Goal: Task Accomplishment & Management: Complete application form

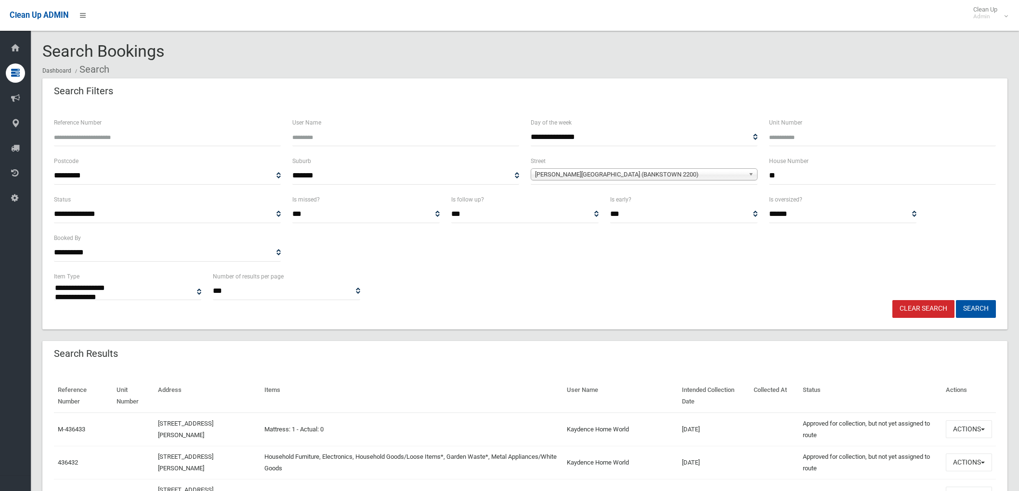
select select
click at [940, 309] on link "Clear Search" at bounding box center [923, 309] width 62 height 18
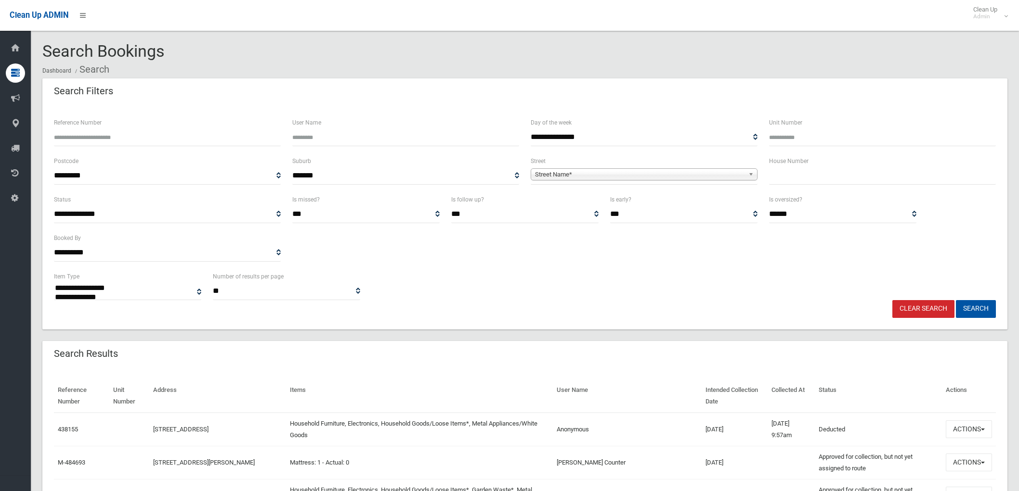
select select
type input "***"
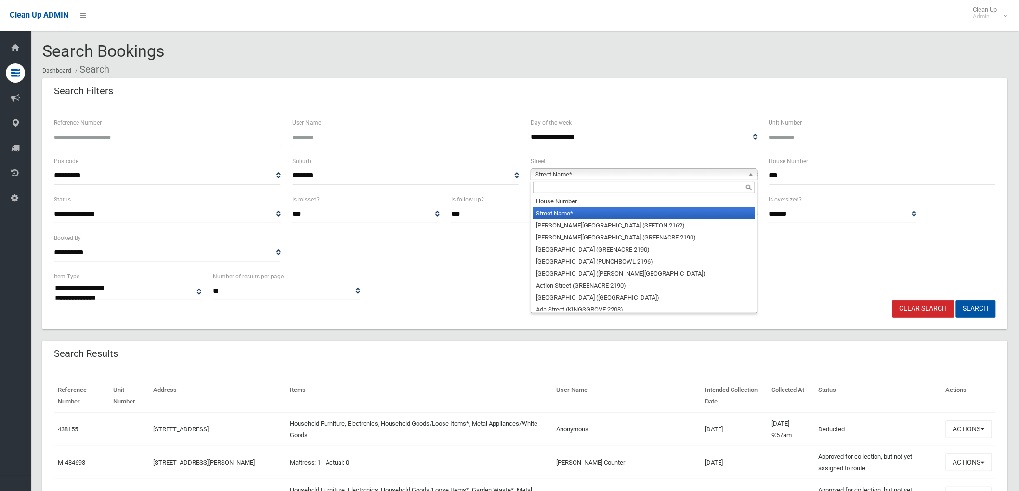
click at [728, 177] on span "Street Name*" at bounding box center [639, 175] width 209 height 12
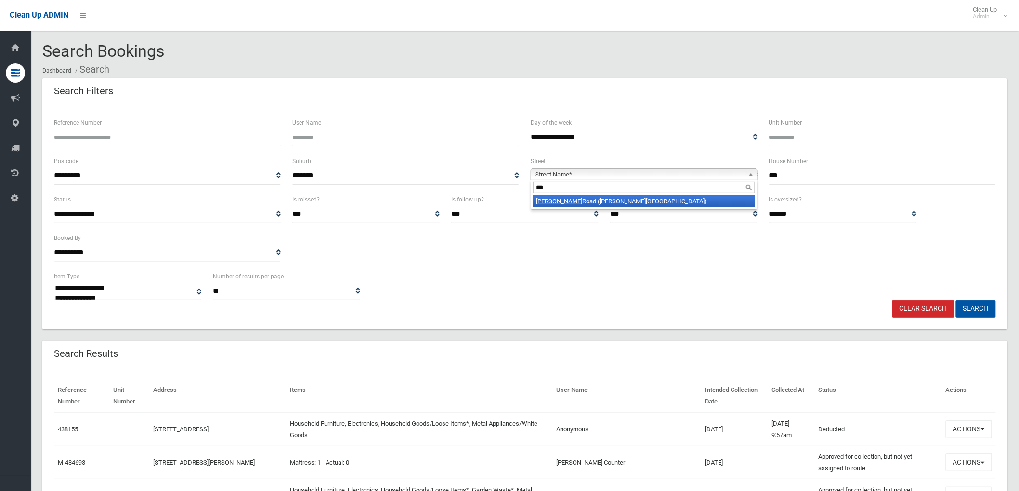
type input "***"
click at [697, 198] on li "Rex Road (GEORGES HALL 2198)" at bounding box center [644, 201] width 222 height 12
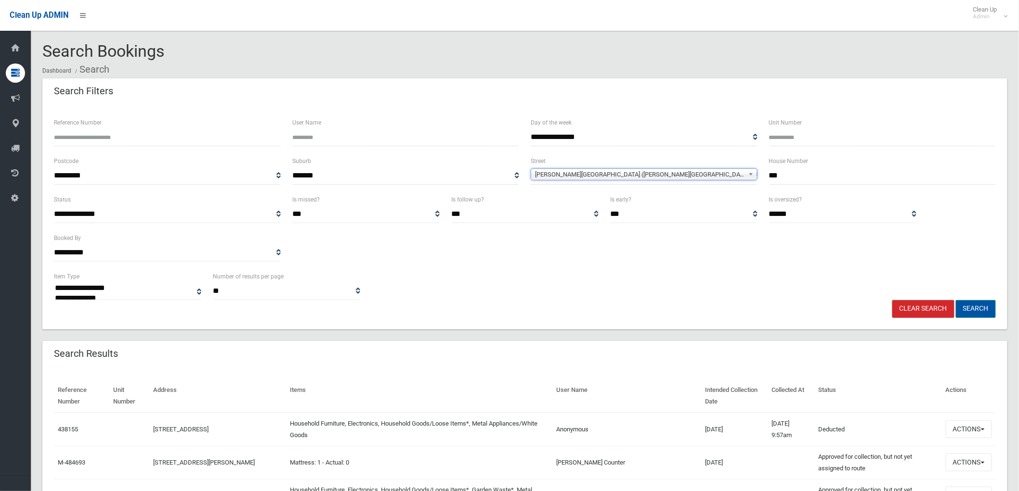
click at [965, 306] on button "Search" at bounding box center [976, 309] width 40 height 18
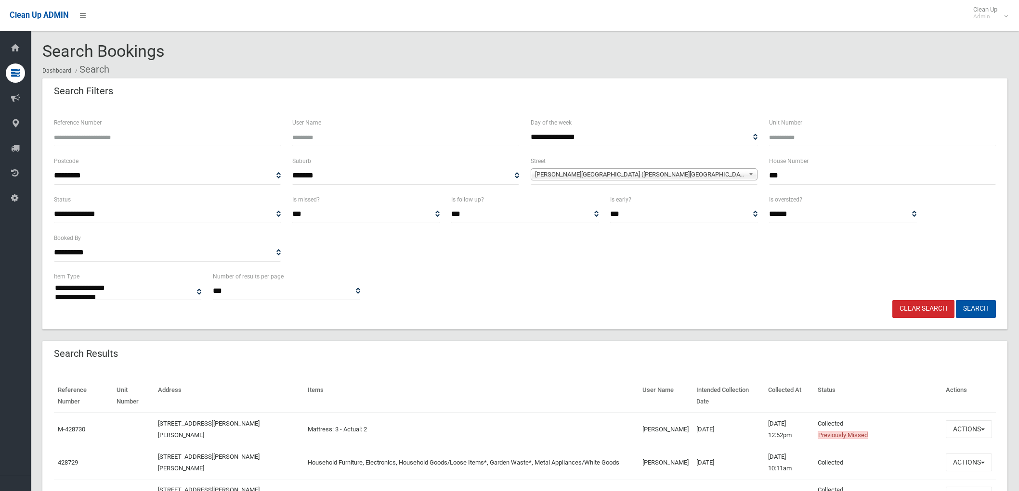
select select
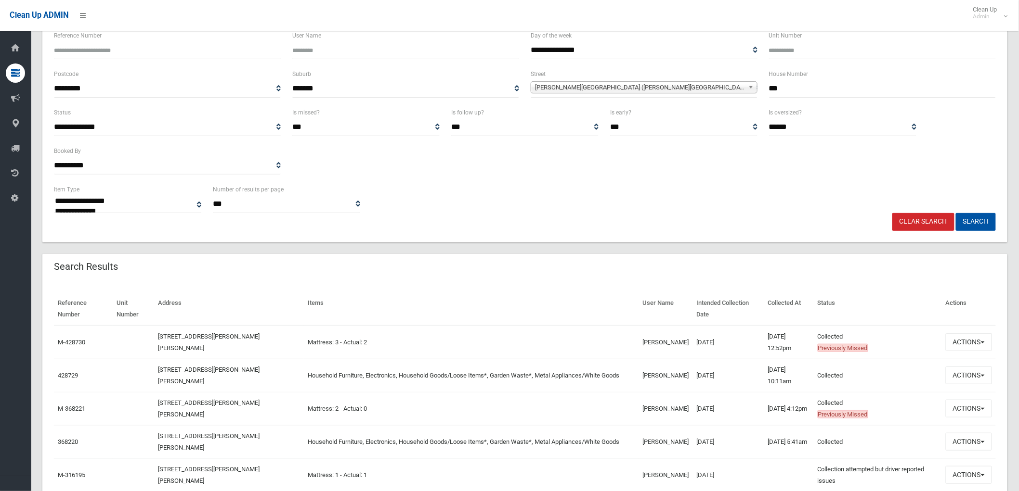
scroll to position [107, 0]
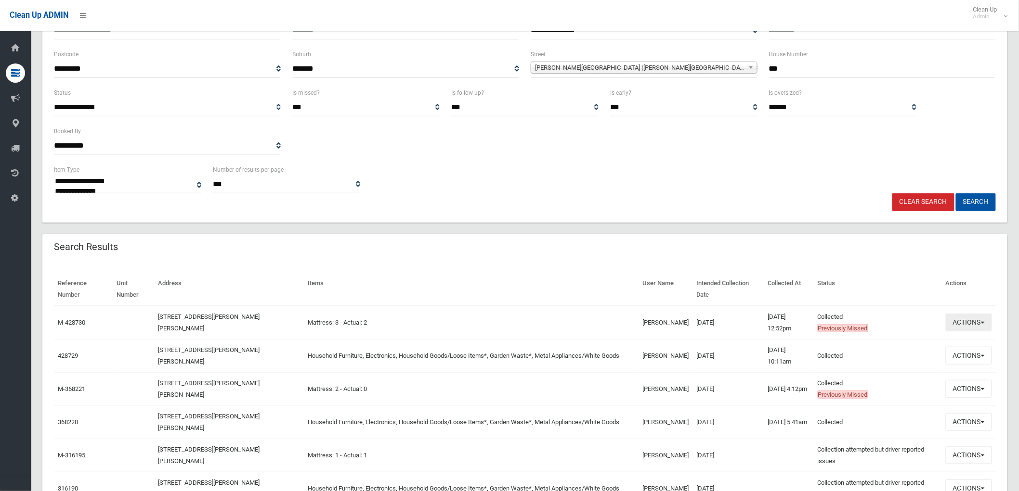
click at [979, 321] on button "Actions" at bounding box center [968, 323] width 46 height 18
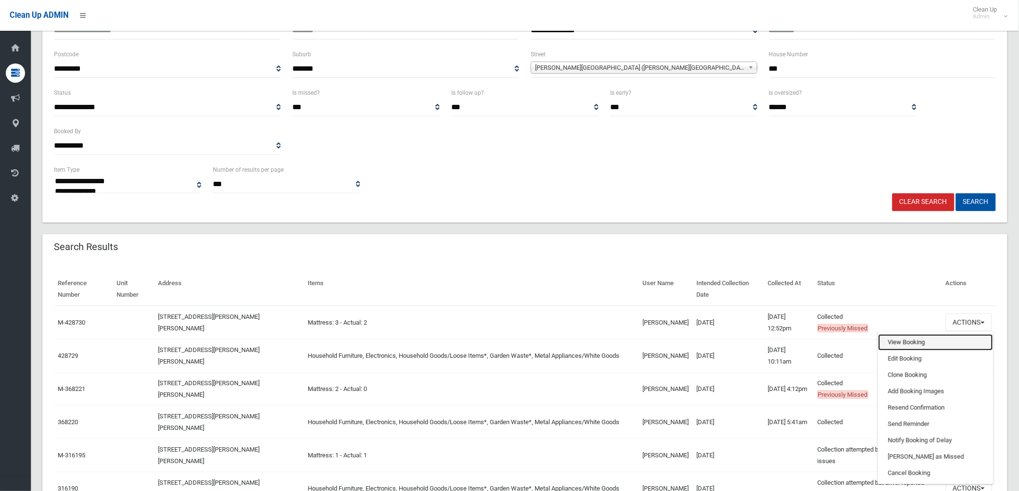
click at [965, 341] on link "View Booking" at bounding box center [935, 343] width 115 height 16
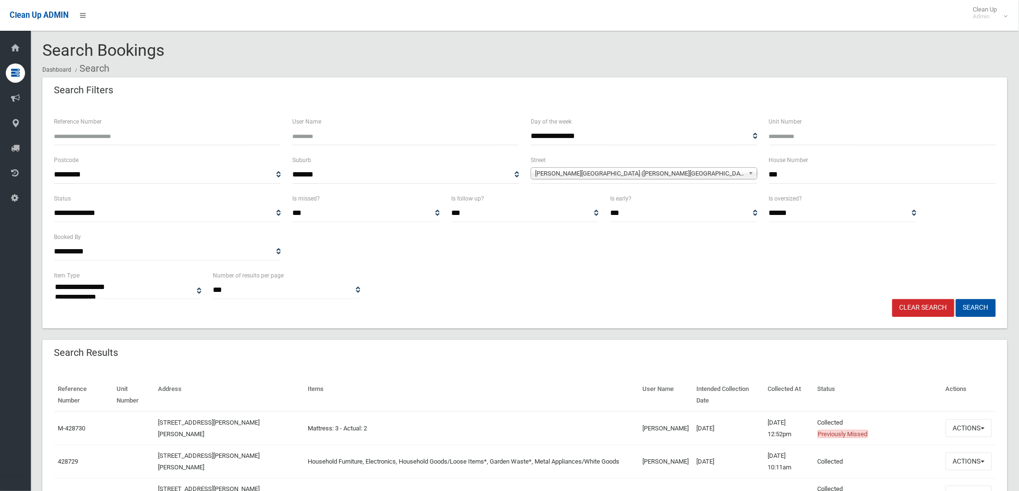
scroll to position [0, 0]
click at [971, 310] on button "Search" at bounding box center [976, 309] width 40 height 18
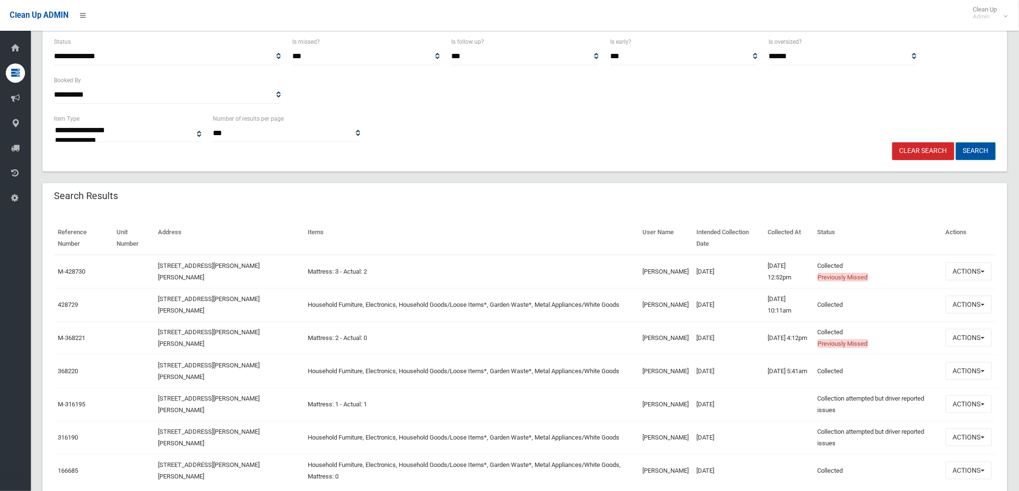
scroll to position [200, 0]
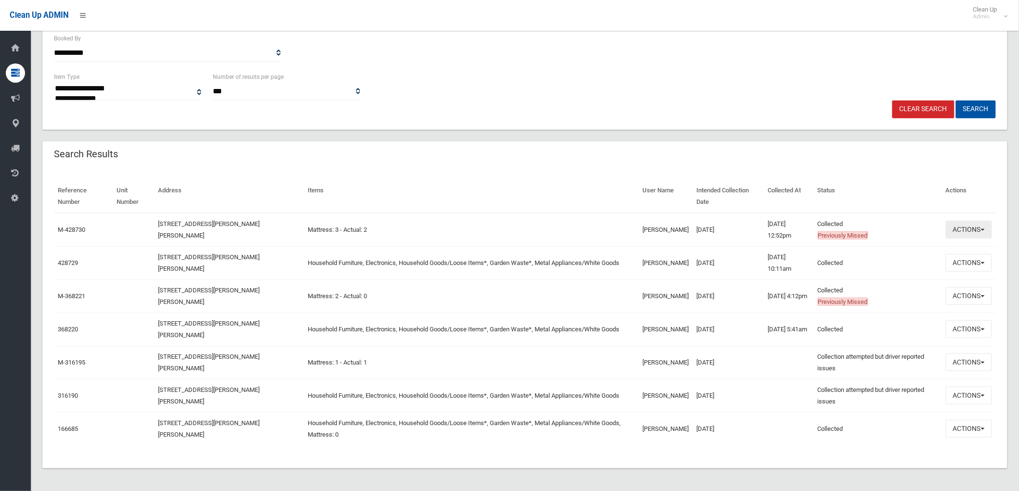
click at [960, 228] on button "Actions" at bounding box center [968, 230] width 46 height 18
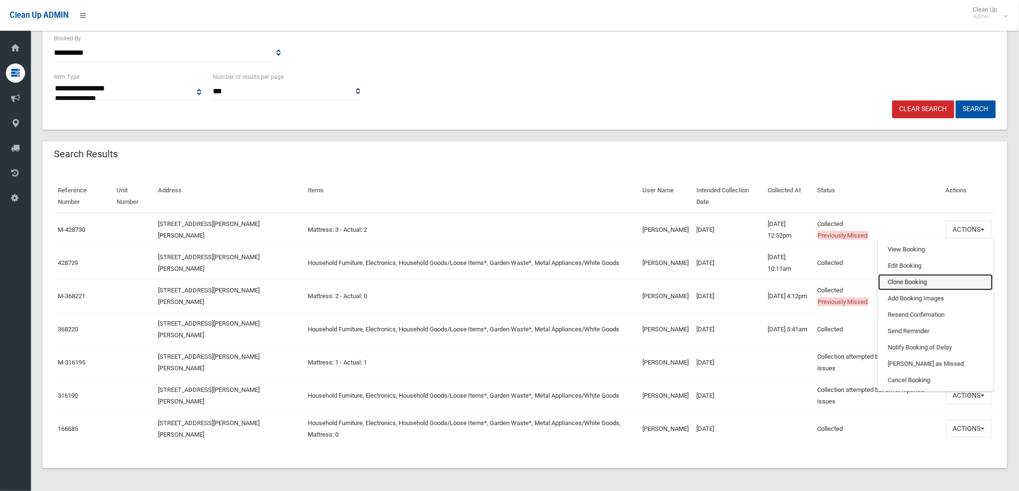
click at [912, 285] on link "Clone Booking" at bounding box center [935, 282] width 115 height 16
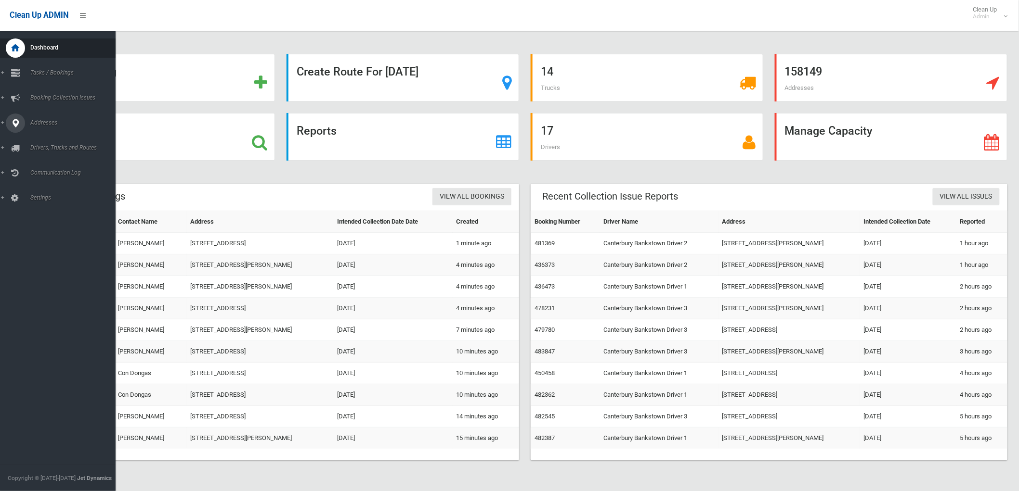
click at [2, 122] on link "Addresses" at bounding box center [62, 123] width 124 height 19
click at [52, 137] on span "All Addresses" at bounding box center [71, 139] width 88 height 7
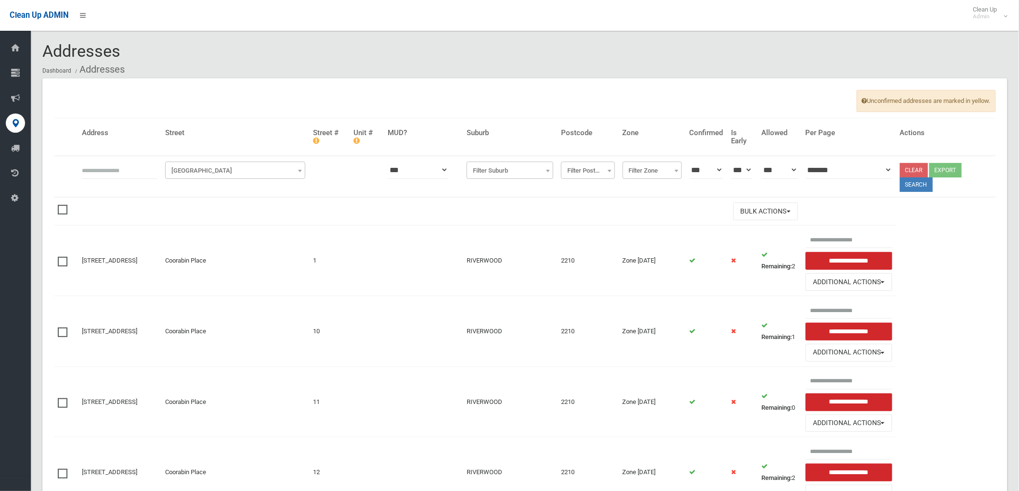
click at [141, 166] on input "text" at bounding box center [120, 170] width 76 height 18
type input "***"
click at [237, 170] on span "[GEOGRAPHIC_DATA]" at bounding box center [235, 170] width 135 height 13
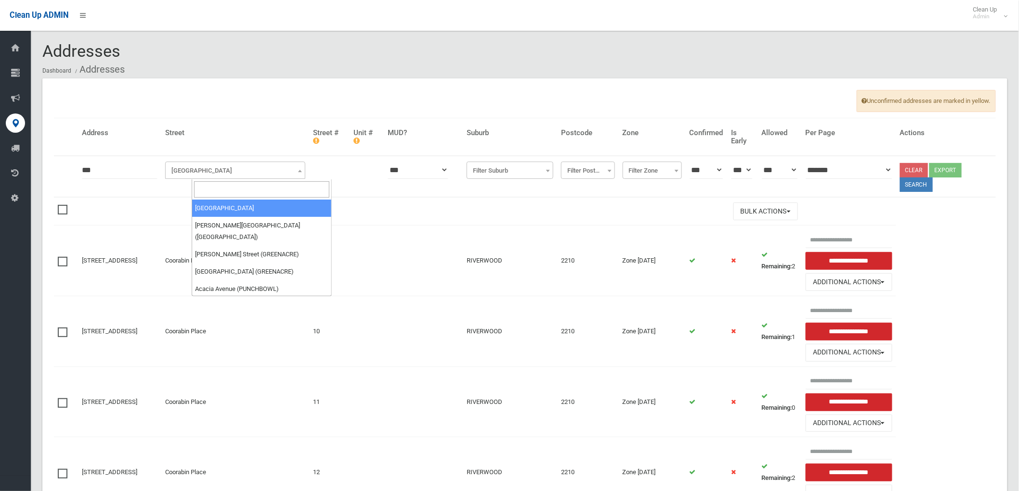
click at [275, 191] on input "search" at bounding box center [261, 189] width 135 height 16
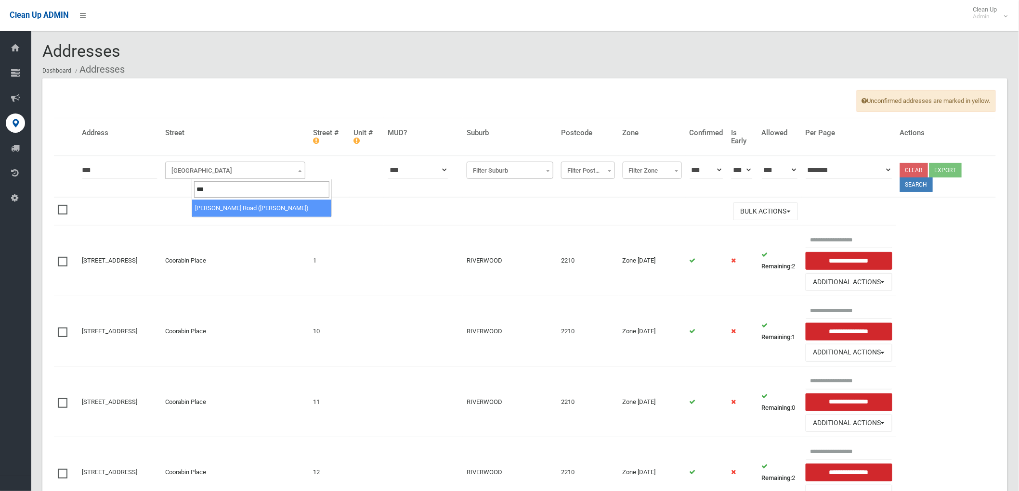
type input "***"
select select "****"
click at [932, 183] on button "Search" at bounding box center [916, 185] width 33 height 14
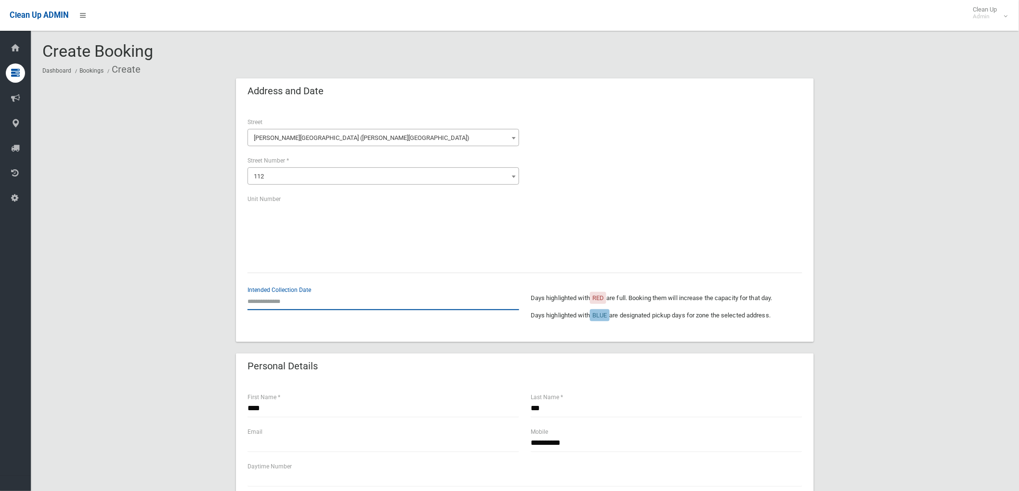
click at [288, 300] on input "text" at bounding box center [382, 302] width 271 height 18
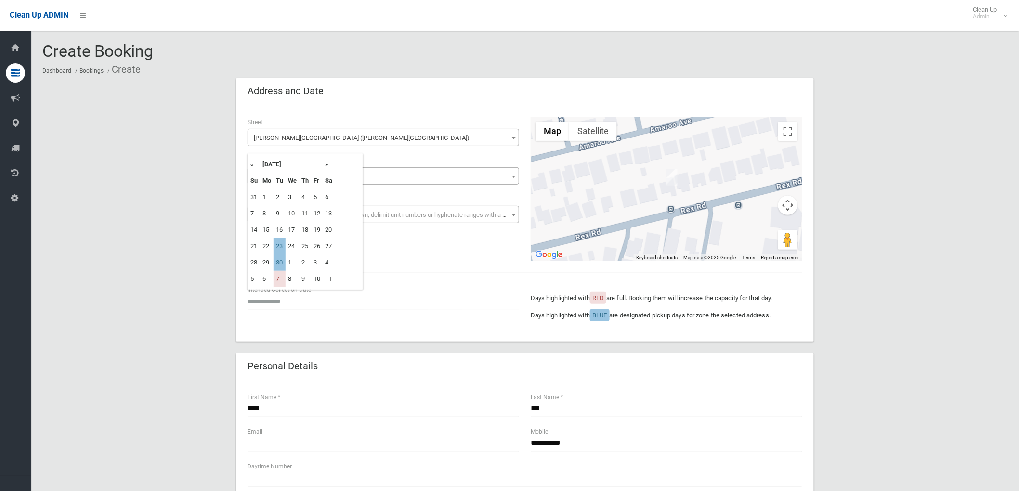
click at [280, 245] on td "23" at bounding box center [279, 246] width 12 height 16
type input "**********"
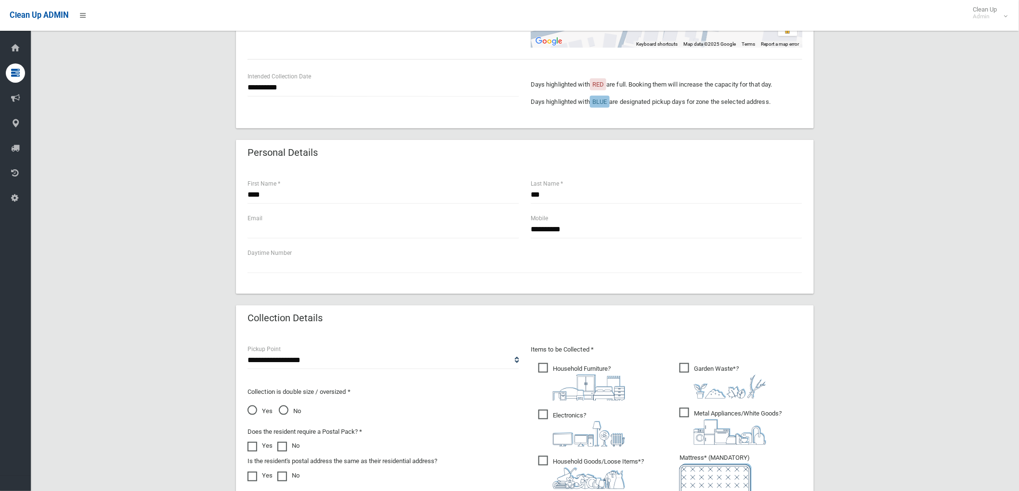
scroll to position [460, 0]
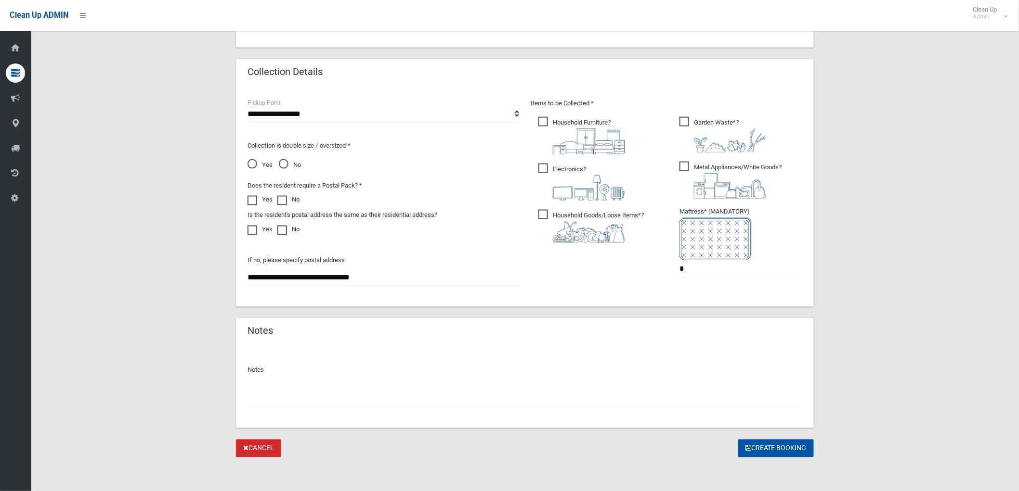
click at [555, 206] on ul "Household Furniture ?" at bounding box center [595, 182] width 130 height 135
click at [555, 175] on img at bounding box center [589, 188] width 72 height 26
click at [563, 132] on img at bounding box center [589, 142] width 72 height 26
click at [716, 174] on img at bounding box center [730, 186] width 72 height 26
click at [566, 213] on span "Household Goods/Loose Items* ?" at bounding box center [590, 226] width 105 height 33
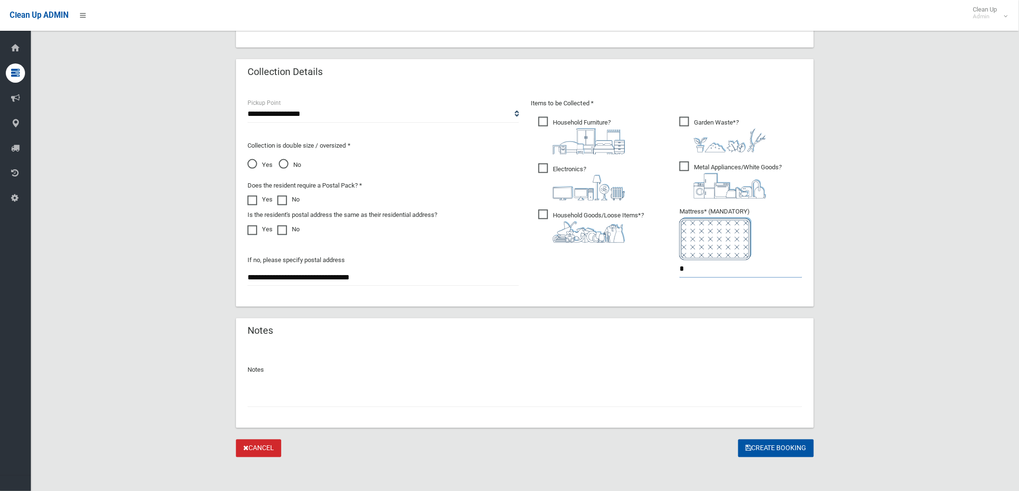
drag, startPoint x: 686, startPoint y: 263, endPoint x: 510, endPoint y: 259, distance: 175.8
click at [511, 259] on div "**********" at bounding box center [525, 197] width 566 height 198
type input "*"
click at [536, 378] on div "Notes" at bounding box center [524, 382] width 555 height 51
click at [547, 396] on input "text" at bounding box center [524, 399] width 555 height 18
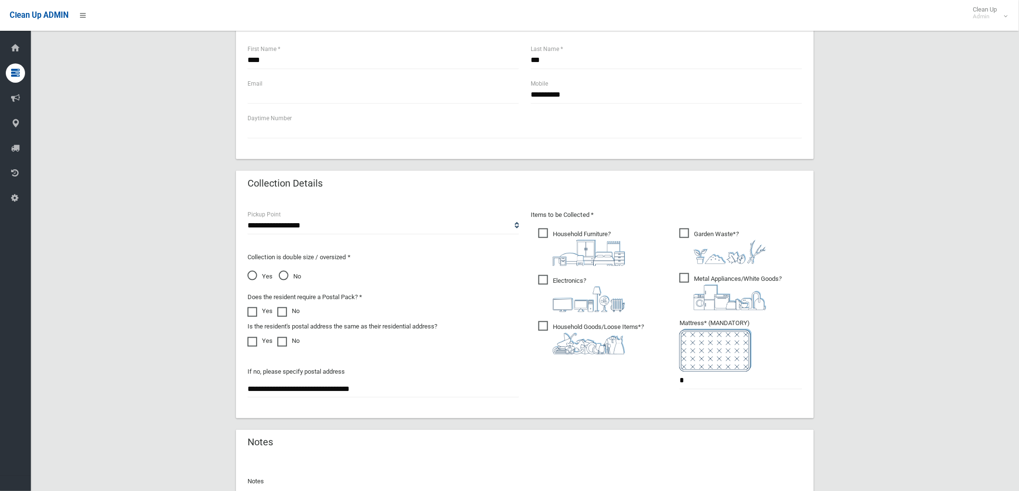
scroll to position [193, 0]
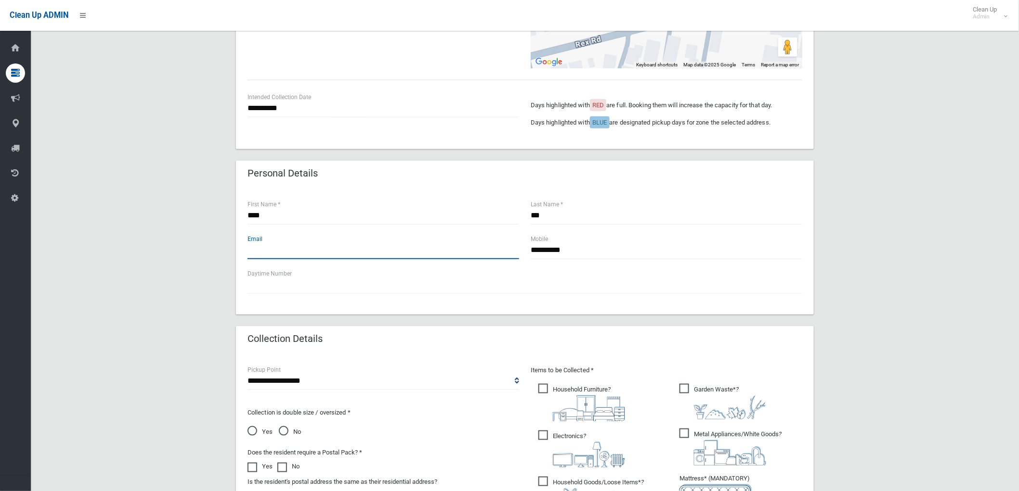
click at [352, 252] on input "text" at bounding box center [382, 251] width 271 height 18
type input "**********"
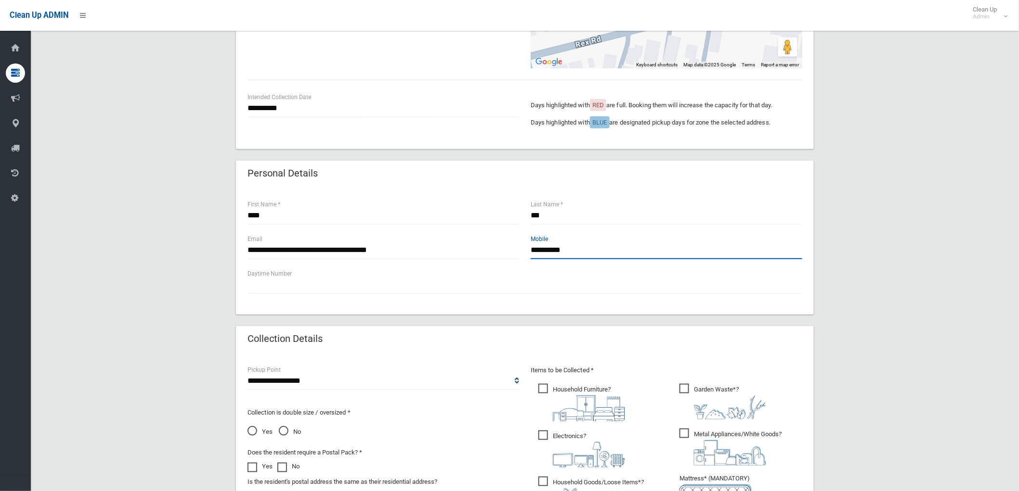
click at [608, 255] on input "**********" at bounding box center [665, 251] width 271 height 18
drag, startPoint x: 592, startPoint y: 254, endPoint x: 287, endPoint y: 232, distance: 306.0
click at [290, 234] on div "**********" at bounding box center [525, 251] width 566 height 35
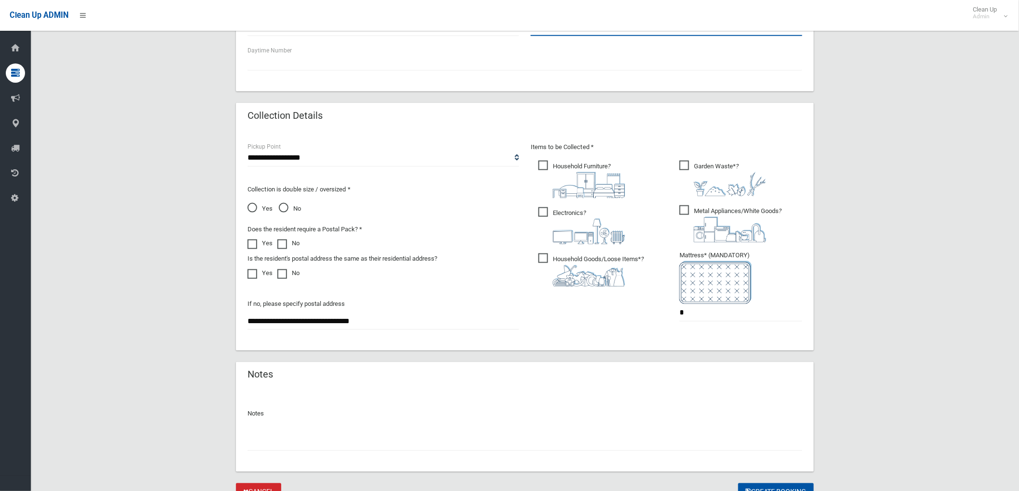
scroll to position [460, 0]
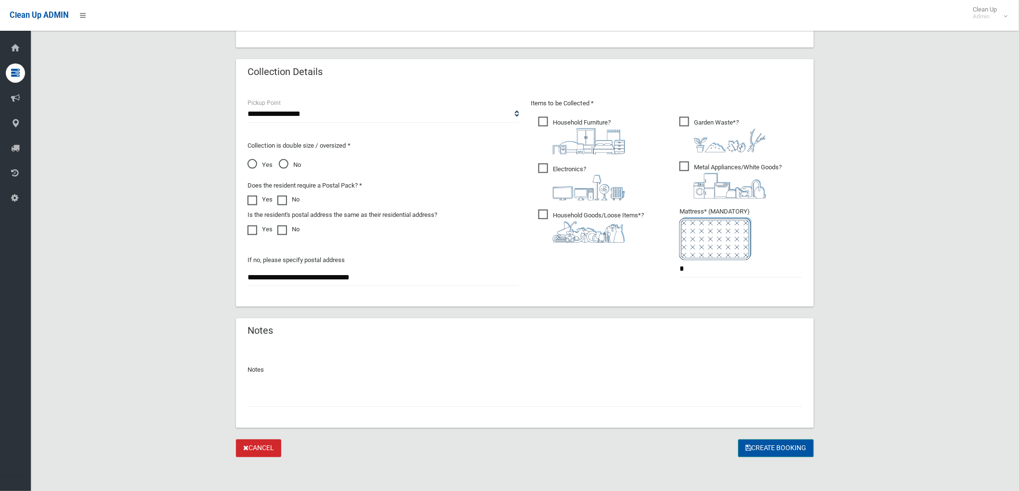
type input "**********"
click at [751, 449] on button "Create Booking" at bounding box center [776, 449] width 76 height 18
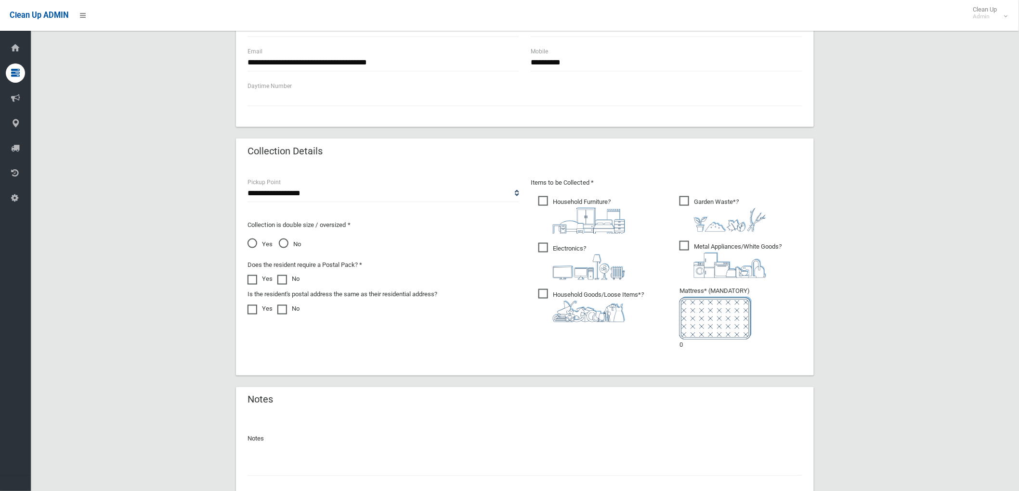
scroll to position [500, 0]
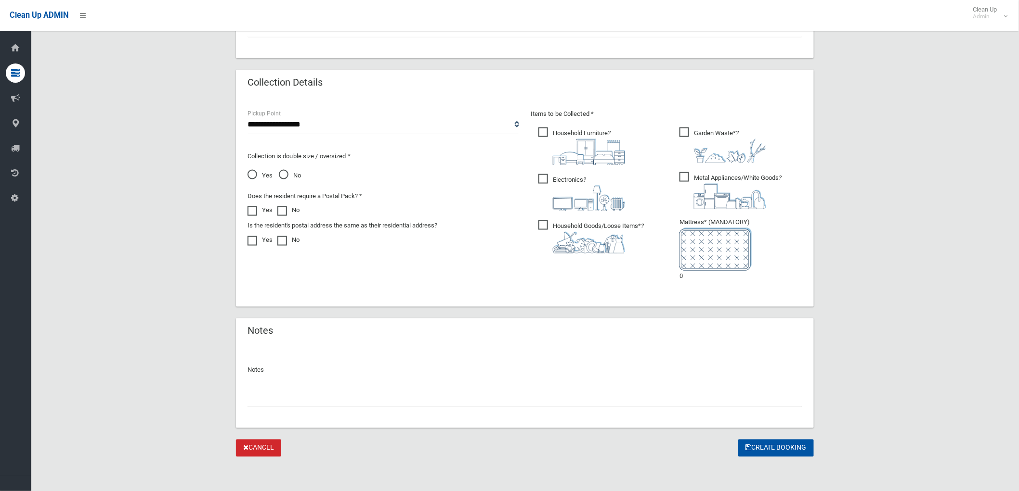
click at [589, 408] on div "Notes" at bounding box center [525, 387] width 578 height 83
click at [607, 402] on input "text" at bounding box center [524, 399] width 555 height 18
click at [781, 440] on button "Create Booking" at bounding box center [776, 449] width 76 height 18
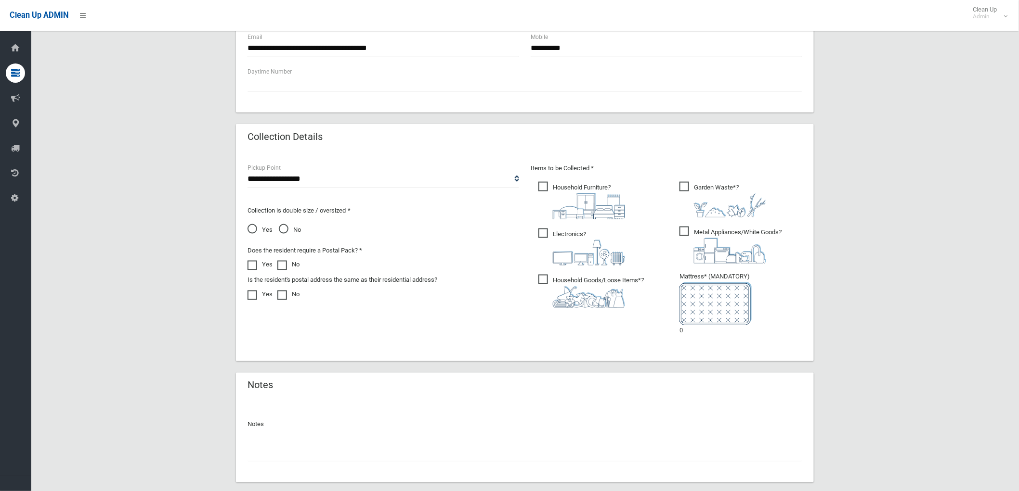
scroll to position [446, 0]
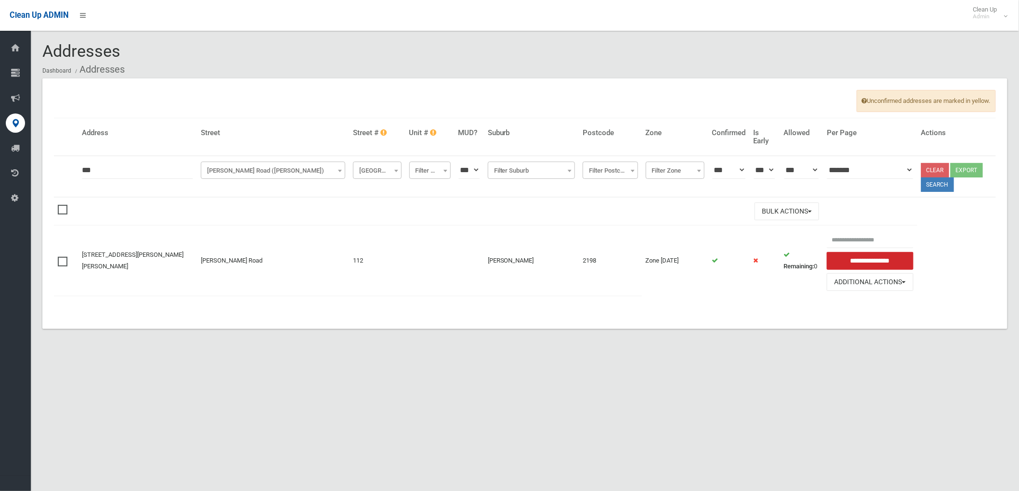
click at [873, 294] on td "**********" at bounding box center [870, 261] width 94 height 70
click at [869, 287] on button "Additional Actions" at bounding box center [870, 282] width 87 height 18
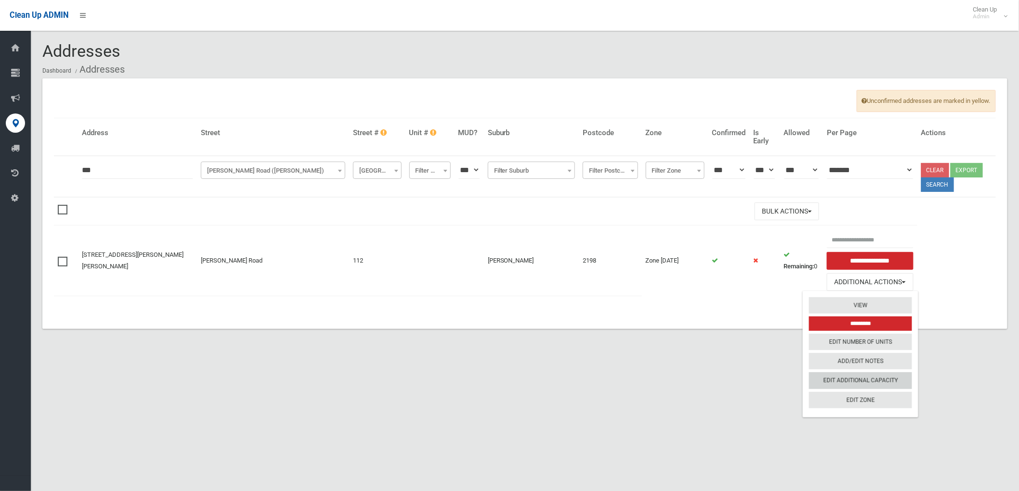
click at [833, 378] on link "Edit Additional Capacity" at bounding box center [860, 381] width 103 height 16
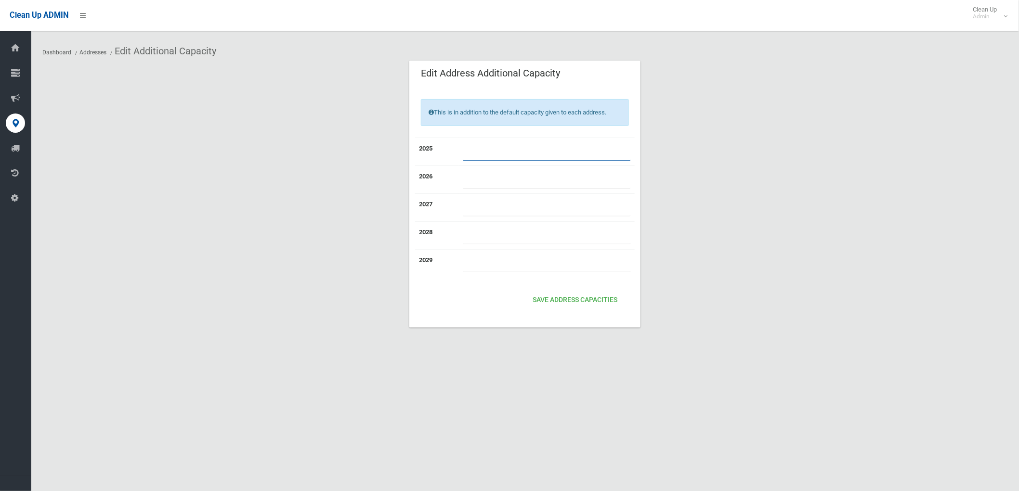
click at [501, 147] on input "number" at bounding box center [547, 152] width 168 height 18
type input "*"
click at [550, 301] on button "Save Address capacities" at bounding box center [575, 301] width 92 height 18
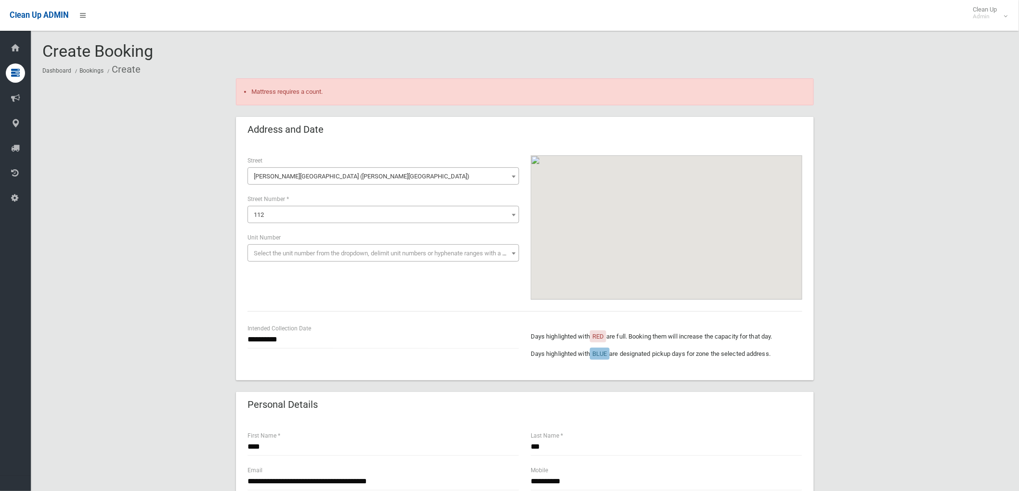
scroll to position [427, 0]
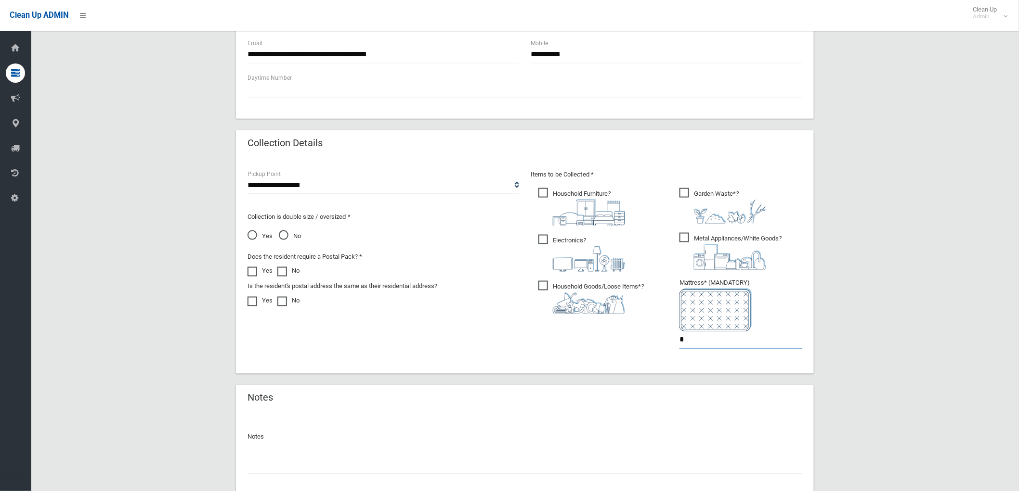
drag, startPoint x: 732, startPoint y: 337, endPoint x: 568, endPoint y: 318, distance: 164.7
click at [568, 318] on div "Items to be Collected * Household Furniture ? *" at bounding box center [666, 266] width 283 height 194
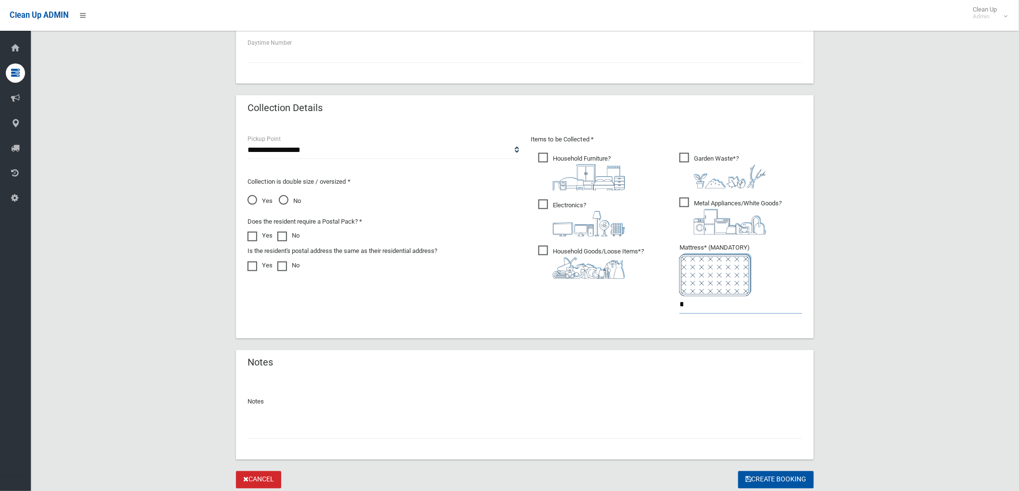
scroll to position [494, 0]
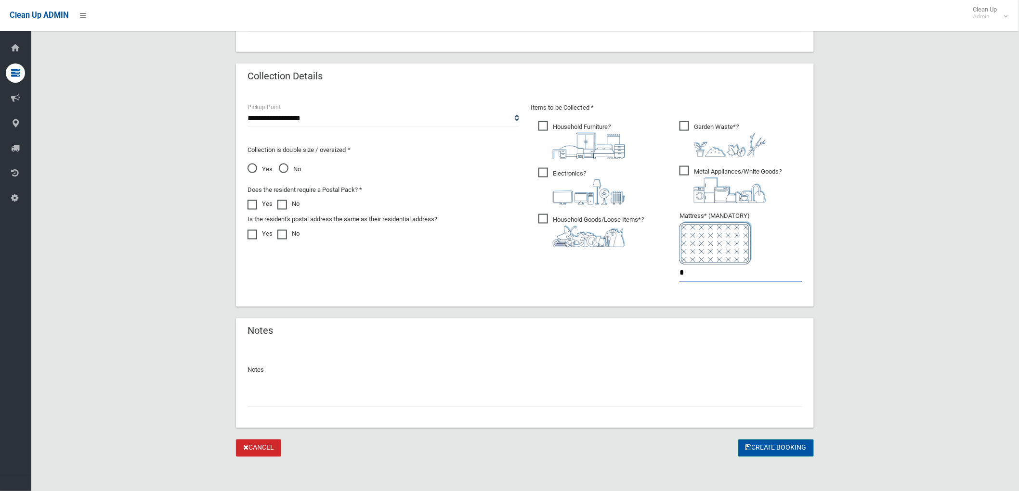
type input "*"
click at [786, 453] on button "Create Booking" at bounding box center [776, 449] width 76 height 18
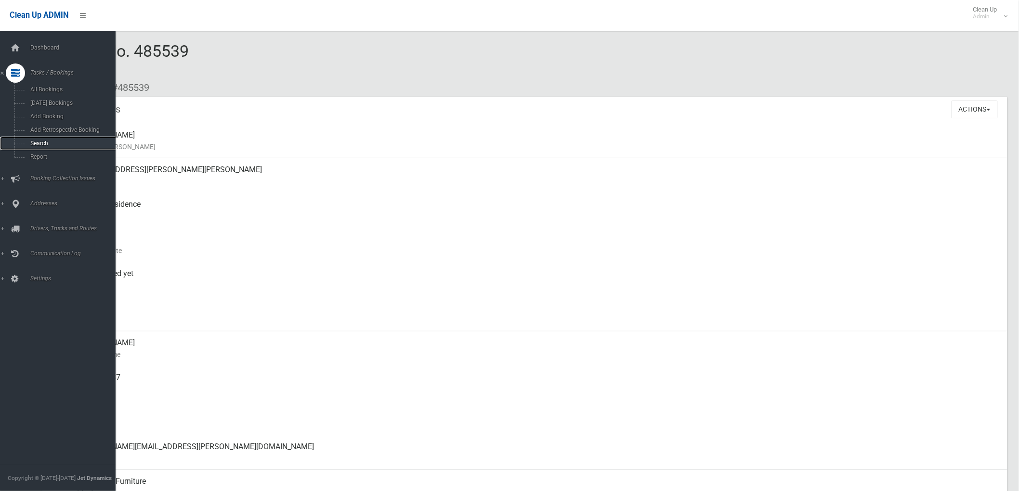
click at [31, 143] on span "Search" at bounding box center [71, 143] width 88 height 7
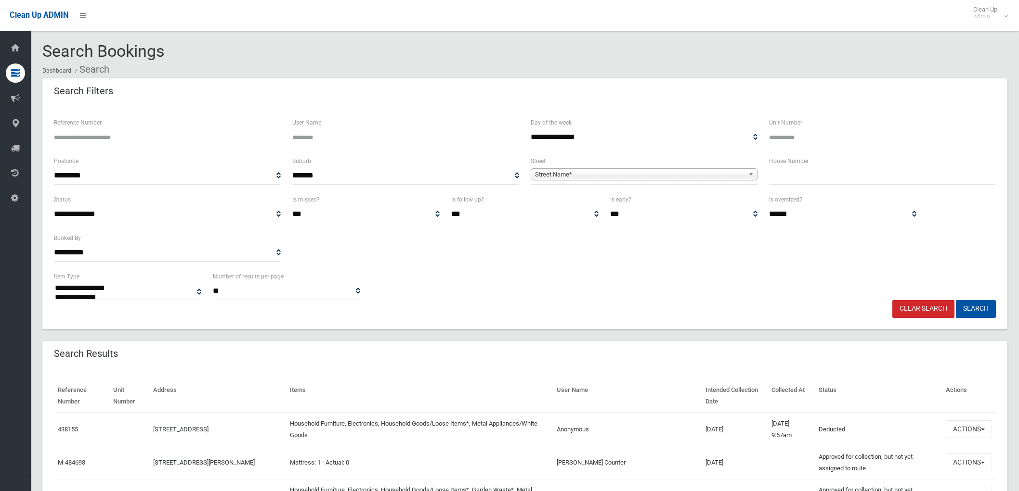
select select
click at [920, 187] on div "House Number" at bounding box center [882, 174] width 238 height 39
click at [930, 181] on input "text" at bounding box center [882, 176] width 227 height 18
type input "**"
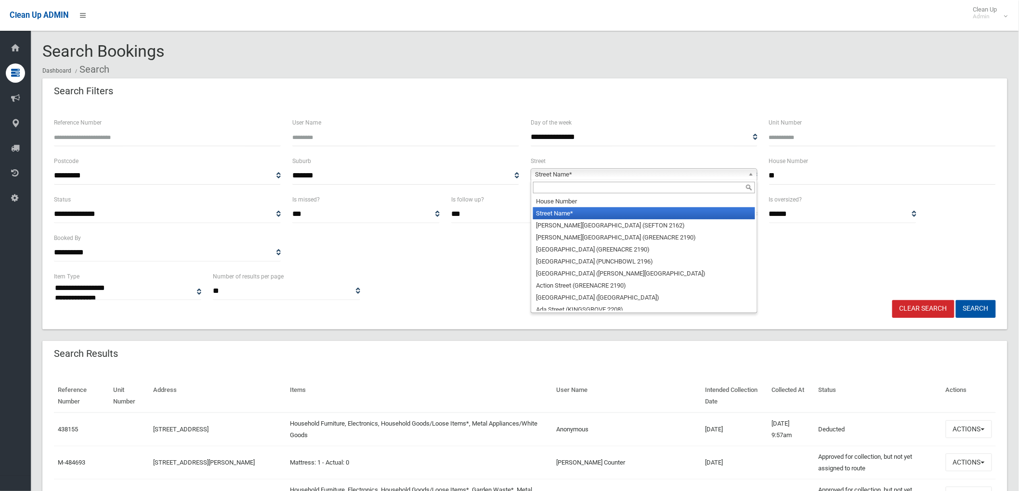
click at [724, 177] on span "Street Name*" at bounding box center [639, 175] width 209 height 12
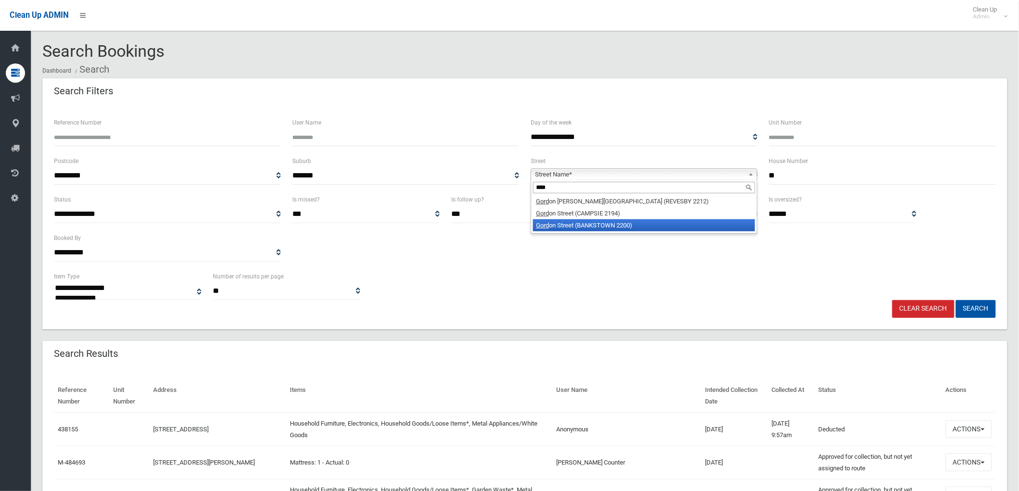
type input "****"
click at [595, 220] on li "Gord on Street (BANKSTOWN 2200)" at bounding box center [644, 226] width 222 height 12
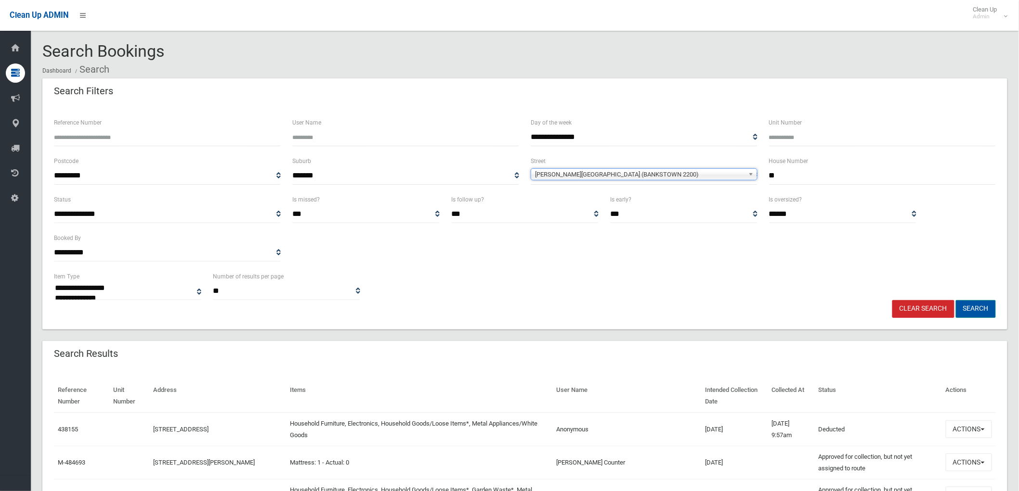
click at [978, 307] on button "Search" at bounding box center [976, 309] width 40 height 18
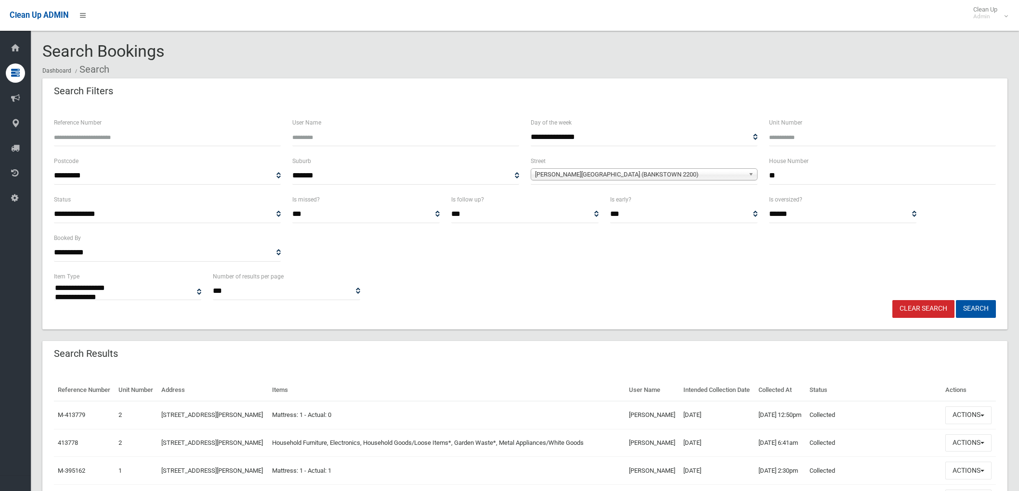
select select
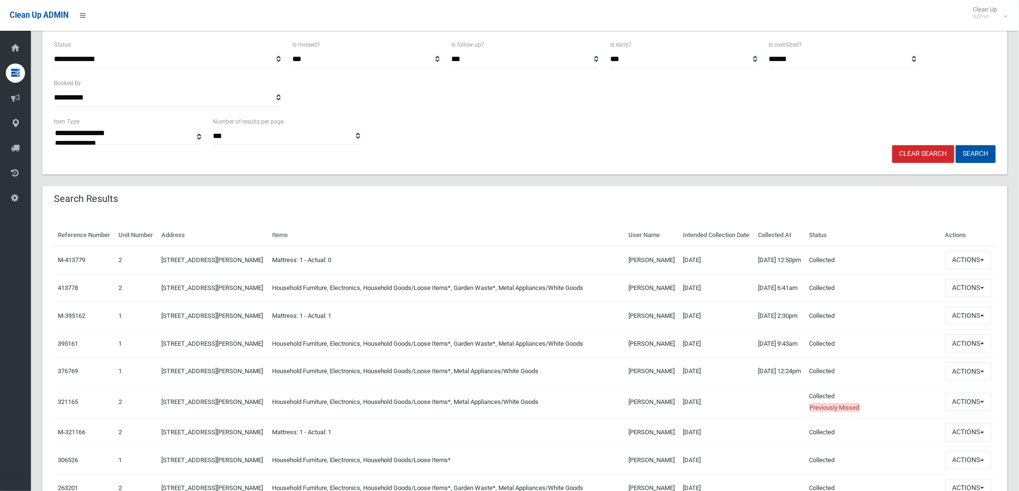
scroll to position [160, 0]
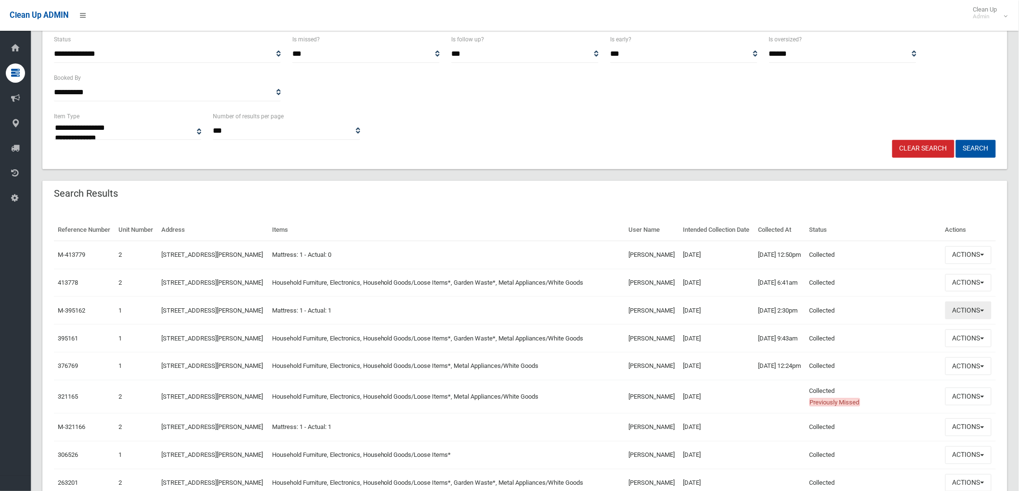
click at [960, 320] on button "Actions" at bounding box center [968, 311] width 46 height 18
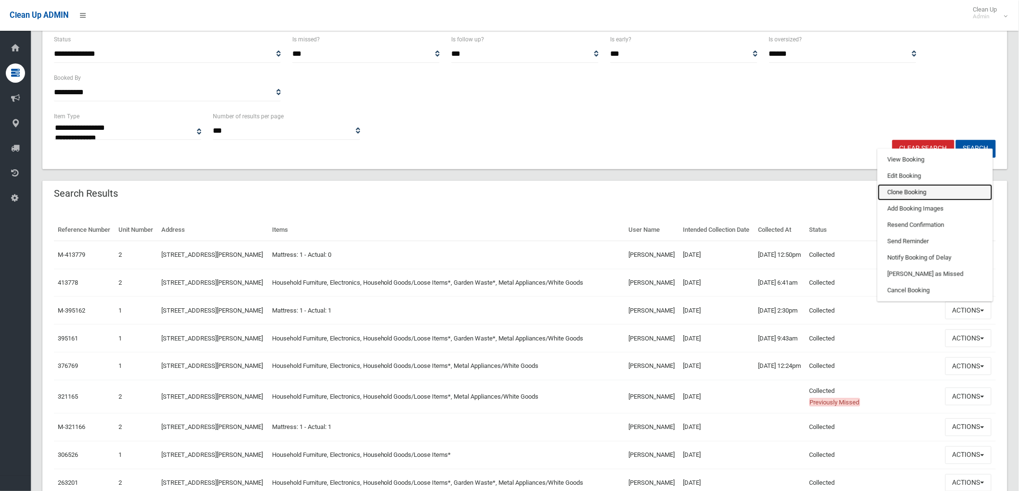
click at [922, 201] on link "Clone Booking" at bounding box center [935, 192] width 115 height 16
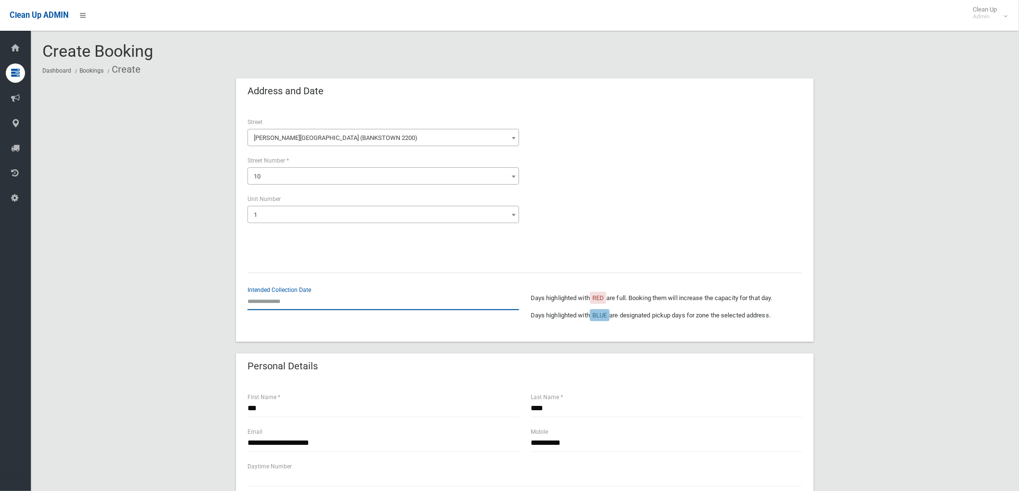
click at [333, 301] on input "text" at bounding box center [382, 302] width 271 height 18
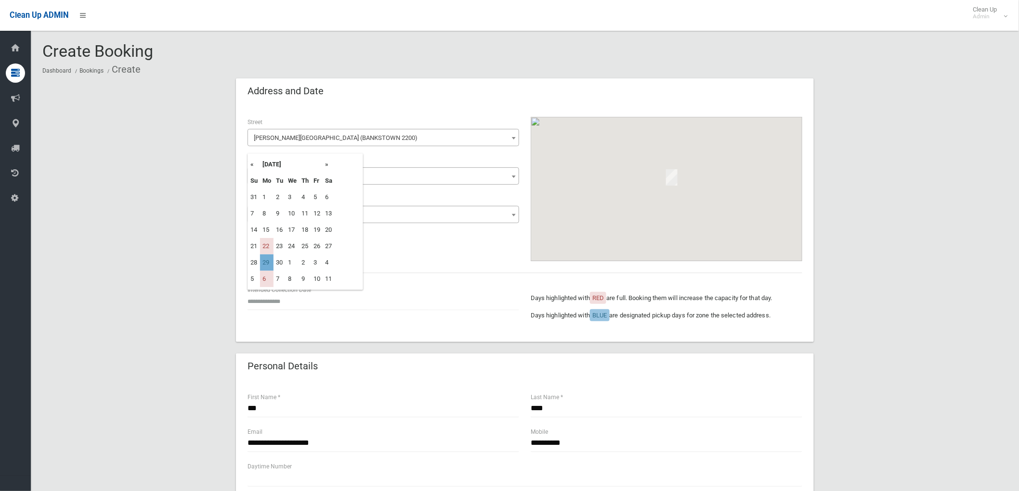
click at [271, 258] on td "29" at bounding box center [266, 263] width 13 height 16
type input "**********"
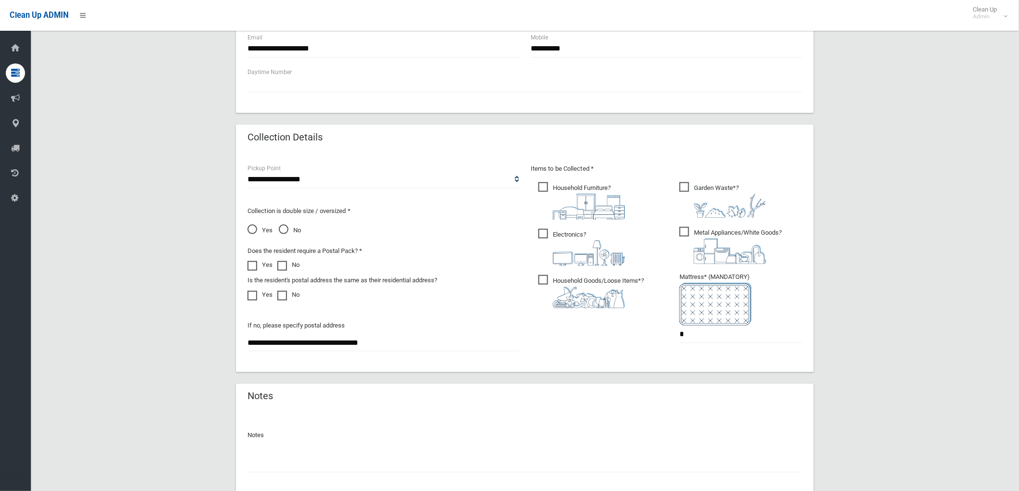
scroll to position [460, 0]
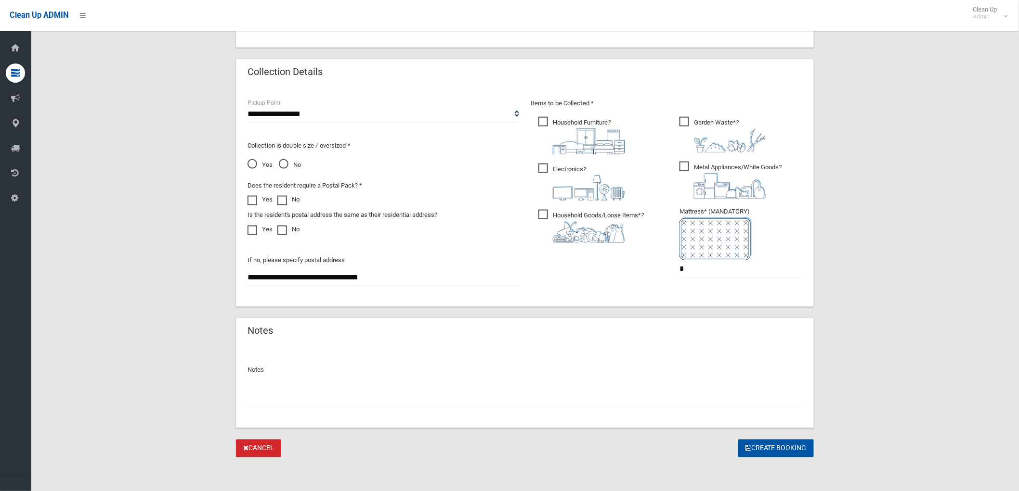
click at [605, 231] on img at bounding box center [589, 232] width 72 height 22
click at [588, 167] on span "Electronics ?" at bounding box center [581, 182] width 87 height 37
click at [582, 116] on label "Household Furniture ?" at bounding box center [581, 134] width 87 height 39
click at [729, 166] on span "Metal Appliances/White Goods ?" at bounding box center [730, 180] width 102 height 37
click at [481, 367] on p "Notes" at bounding box center [524, 371] width 555 height 12
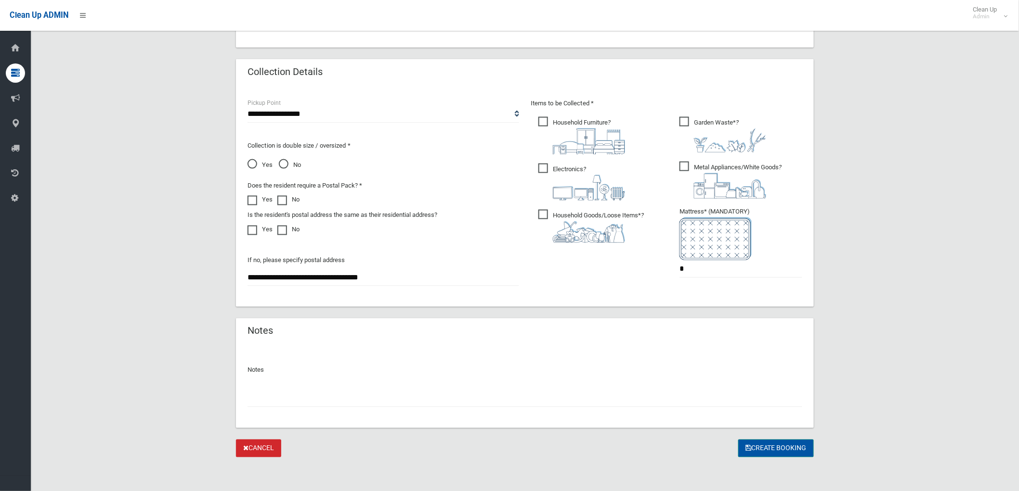
click at [761, 442] on button "Create Booking" at bounding box center [776, 449] width 76 height 18
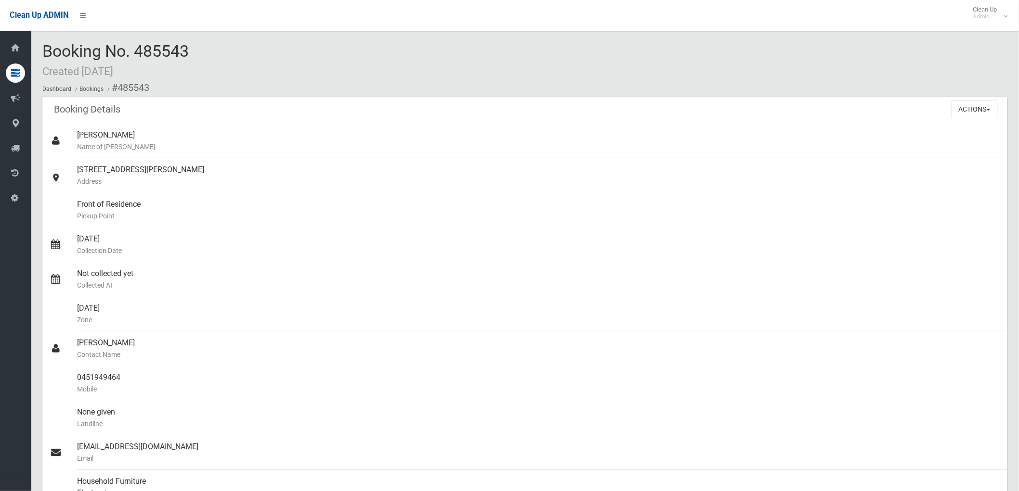
drag, startPoint x: 138, startPoint y: 42, endPoint x: 193, endPoint y: 45, distance: 55.0
click at [193, 45] on div "Booking No. 485543 Created [DATE] Dashboard Bookings #485543" at bounding box center [524, 69] width 965 height 54
